Goal: Task Accomplishment & Management: Manage account settings

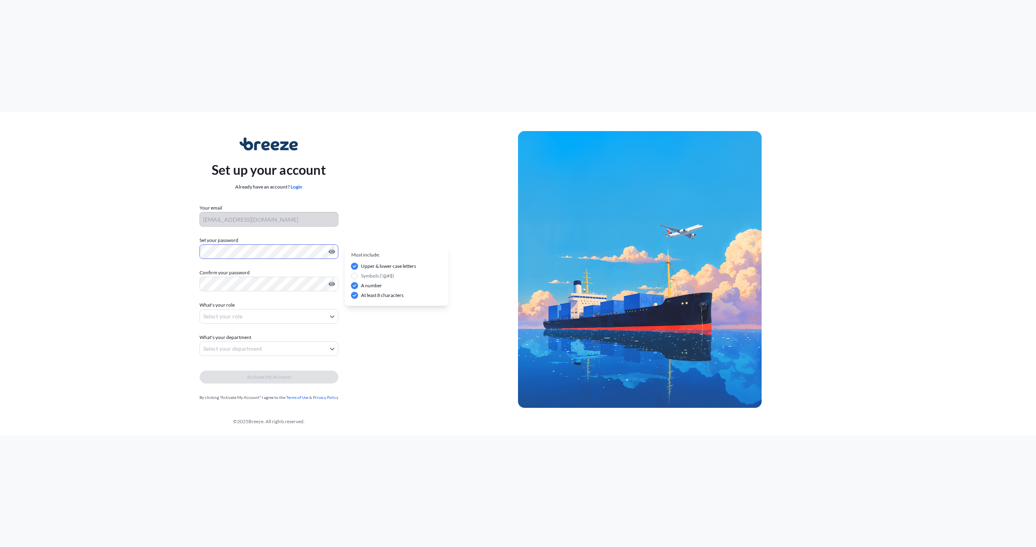
click at [277, 318] on body "Set up your account Already have an account? Login Your email [EMAIL_ADDRESS][D…" at bounding box center [518, 273] width 1036 height 547
click at [270, 340] on div "Owner/C-suite/Director" at bounding box center [269, 337] width 130 height 15
select select "owner/c-suite/director"
click at [269, 348] on body "Set up your account Already have an account? Login Your email [EMAIL_ADDRESS][D…" at bounding box center [518, 273] width 1036 height 547
click at [261, 374] on div "Freight Operations" at bounding box center [269, 370] width 130 height 15
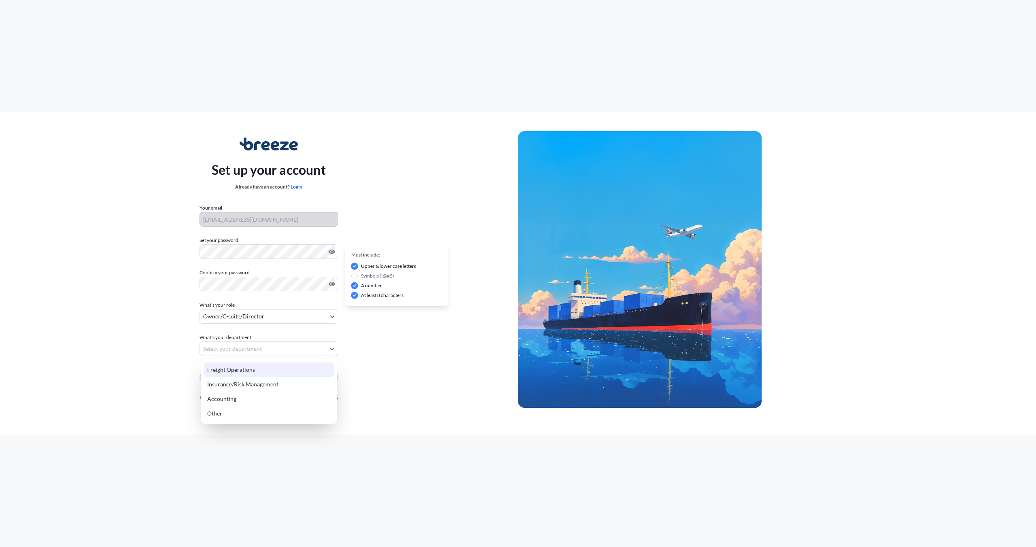
select select "freight operations"
click at [265, 378] on span "Activate My Account" at bounding box center [269, 377] width 44 height 8
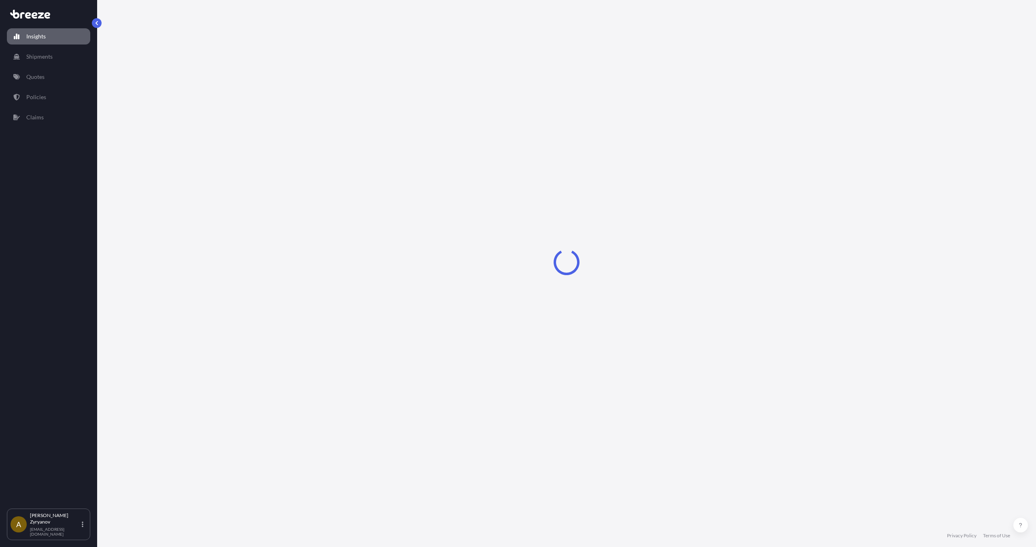
select select "2025"
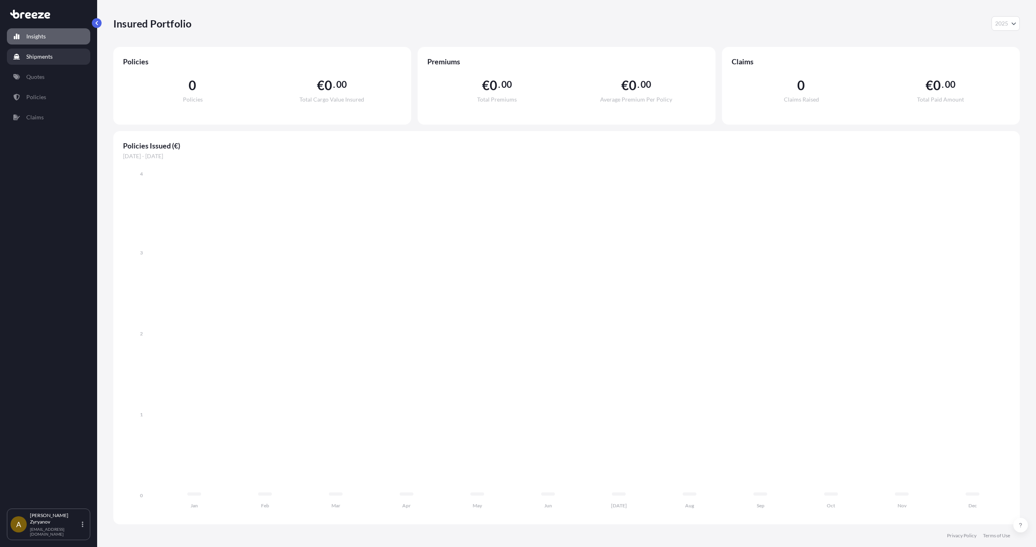
click at [67, 59] on link "Shipments" at bounding box center [48, 57] width 83 height 16
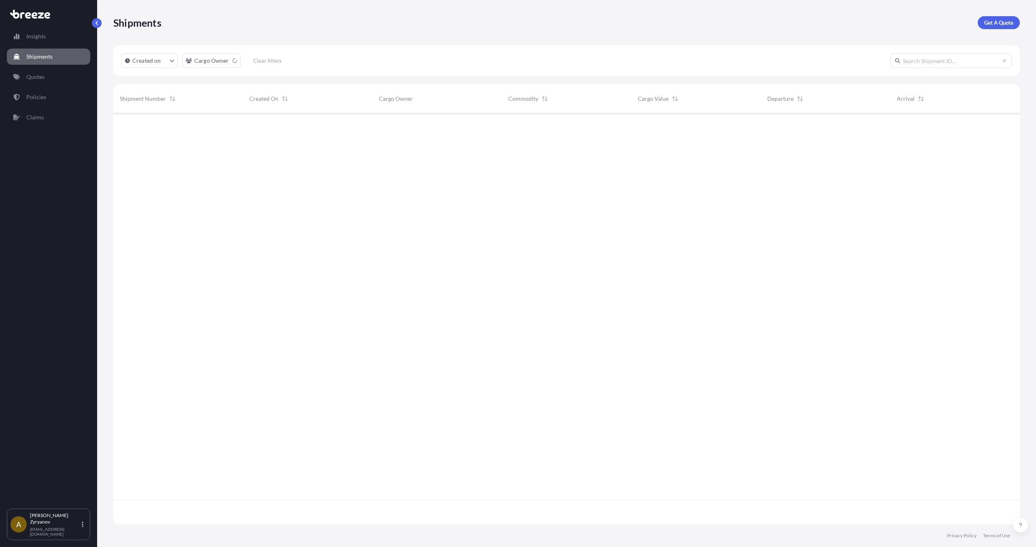
scroll to position [440, 907]
click at [53, 76] on link "Quotes" at bounding box center [48, 77] width 83 height 16
